Goal: Task Accomplishment & Management: Use online tool/utility

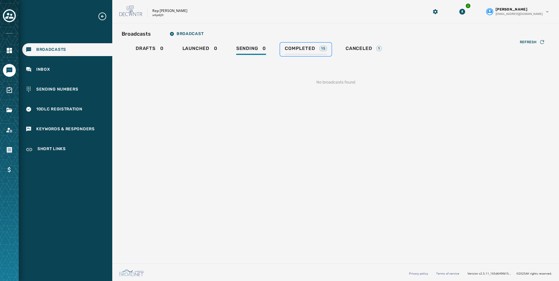
drag, startPoint x: 322, startPoint y: 49, endPoint x: 326, endPoint y: 49, distance: 5.0
click at [322, 49] on div "15" at bounding box center [323, 48] width 7 height 5
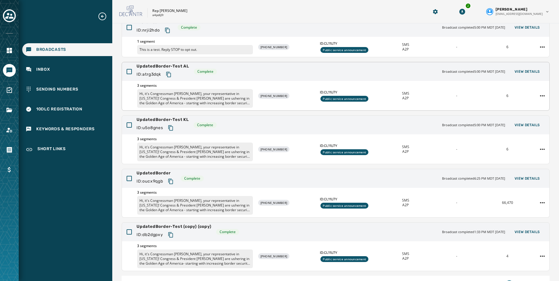
scroll to position [88, 0]
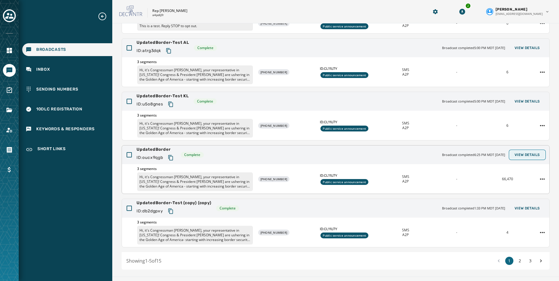
click at [532, 152] on button "View Details" at bounding box center [527, 155] width 35 height 8
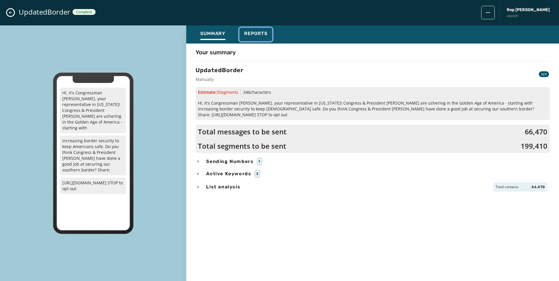
click at [263, 29] on button "Reports" at bounding box center [256, 34] width 33 height 13
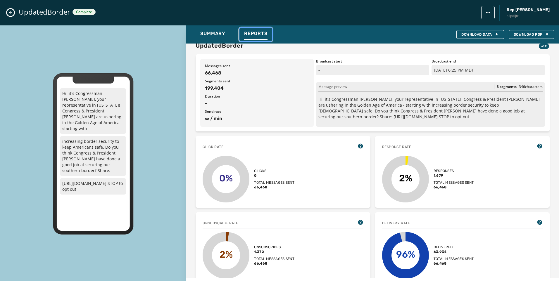
scroll to position [0, 0]
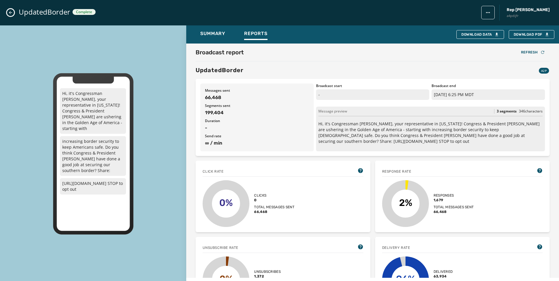
click at [13, 10] on div "UpdatedBorder Complete Rep Abraham Hamadeh a4pdijfr" at bounding box center [279, 12] width 559 height 25
click at [12, 10] on button "Close admin drawer" at bounding box center [10, 12] width 7 height 7
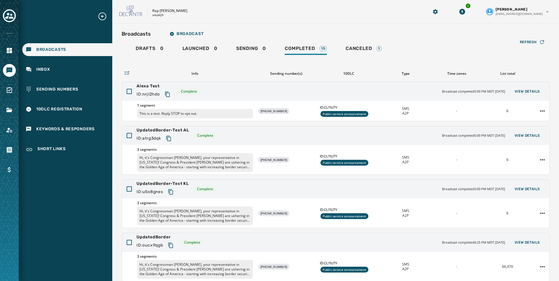
click at [3, 6] on div at bounding box center [9, 140] width 19 height 281
click at [5, 13] on button "Toggle account select drawer" at bounding box center [9, 15] width 13 height 13
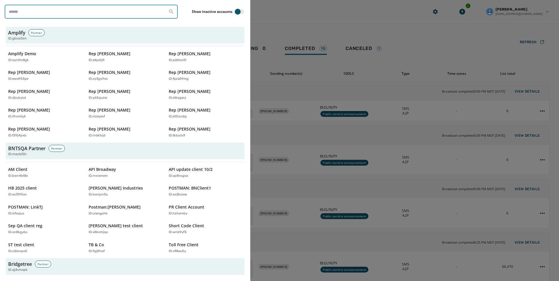
drag, startPoint x: 5, startPoint y: 13, endPoint x: -17, endPoint y: 5, distance: 23.0
click at [0, 5] on html "Broadcasts Inbox Sending Numbers 10DLC Registration Keywords & Responders Short…" at bounding box center [279, 140] width 559 height 281
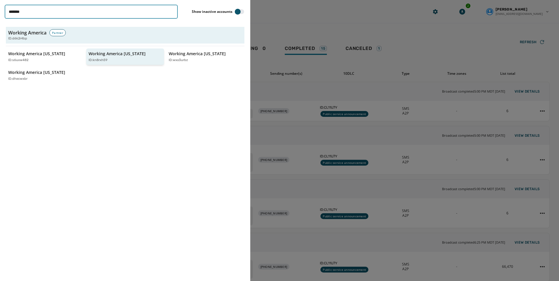
type input "*******"
click at [134, 55] on div "Working America Ohio ID: kn8rxh59" at bounding box center [123, 57] width 68 height 12
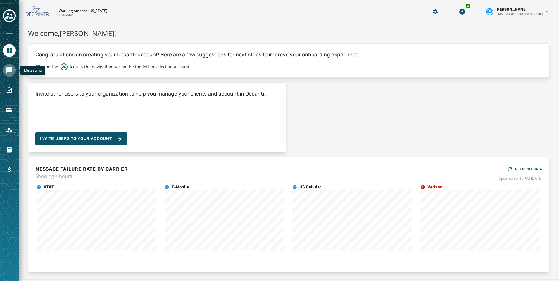
click at [11, 72] on icon "Navigate to Messaging" at bounding box center [9, 71] width 6 height 6
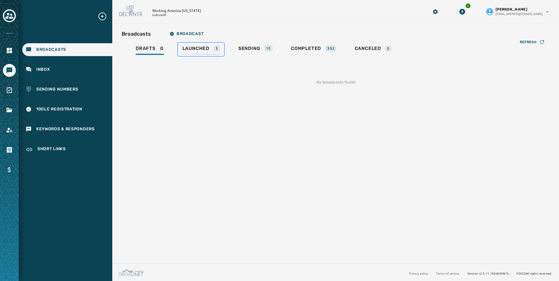
click at [200, 45] on link "Launched 3" at bounding box center [201, 49] width 47 height 13
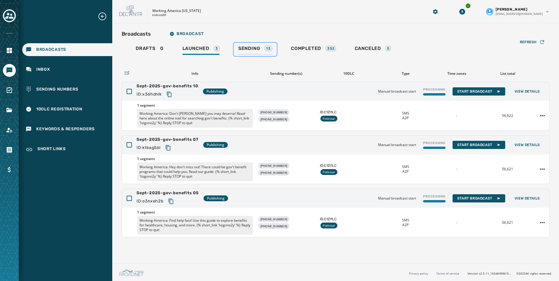
click at [241, 46] on span "Sending" at bounding box center [249, 49] width 22 height 6
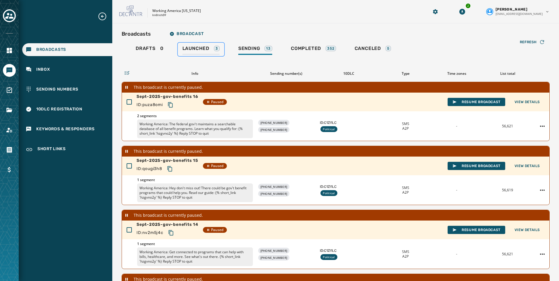
click at [202, 46] on span "Launched" at bounding box center [196, 49] width 27 height 6
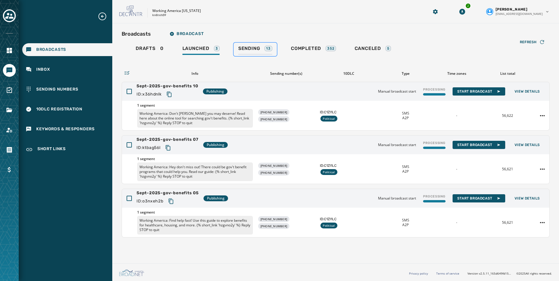
click at [244, 48] on span "Sending" at bounding box center [249, 49] width 22 height 6
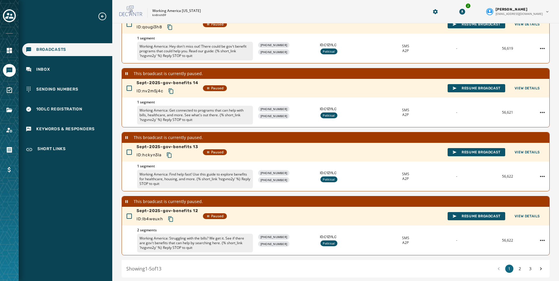
scroll to position [163, 0]
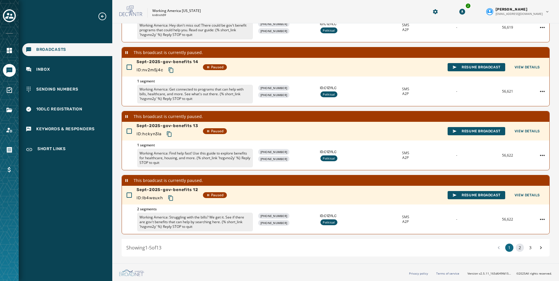
click at [516, 247] on button "2" at bounding box center [520, 248] width 8 height 8
drag, startPoint x: 529, startPoint y: 248, endPoint x: 493, endPoint y: 230, distance: 40.3
click at [529, 248] on button "3" at bounding box center [531, 248] width 8 height 8
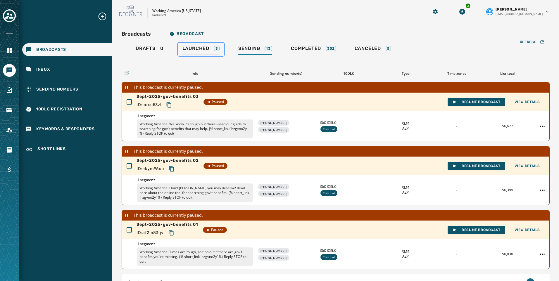
click at [205, 47] on span "Launched" at bounding box center [196, 49] width 27 height 6
